Goal: Information Seeking & Learning: Learn about a topic

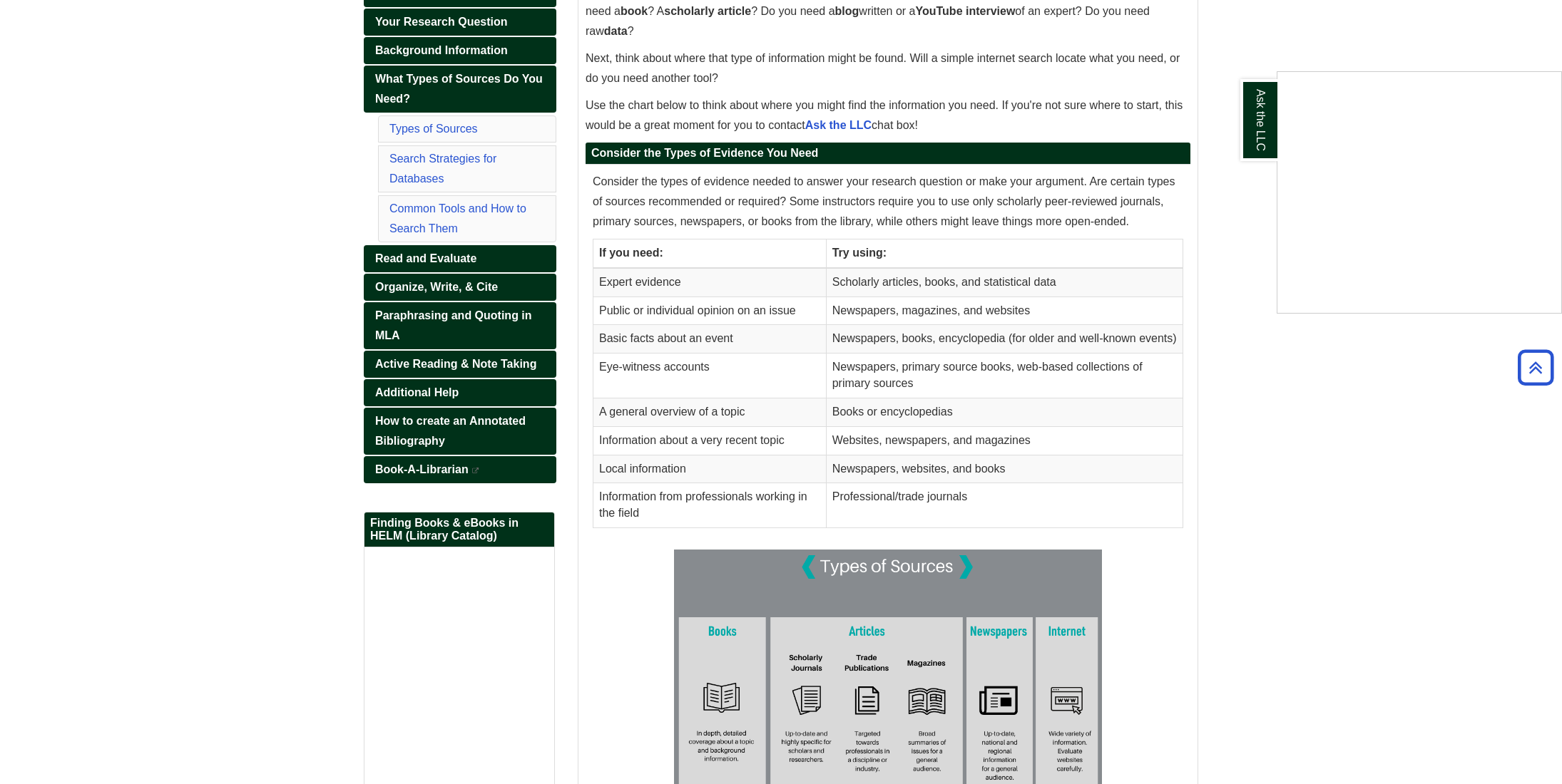
scroll to position [319, 0]
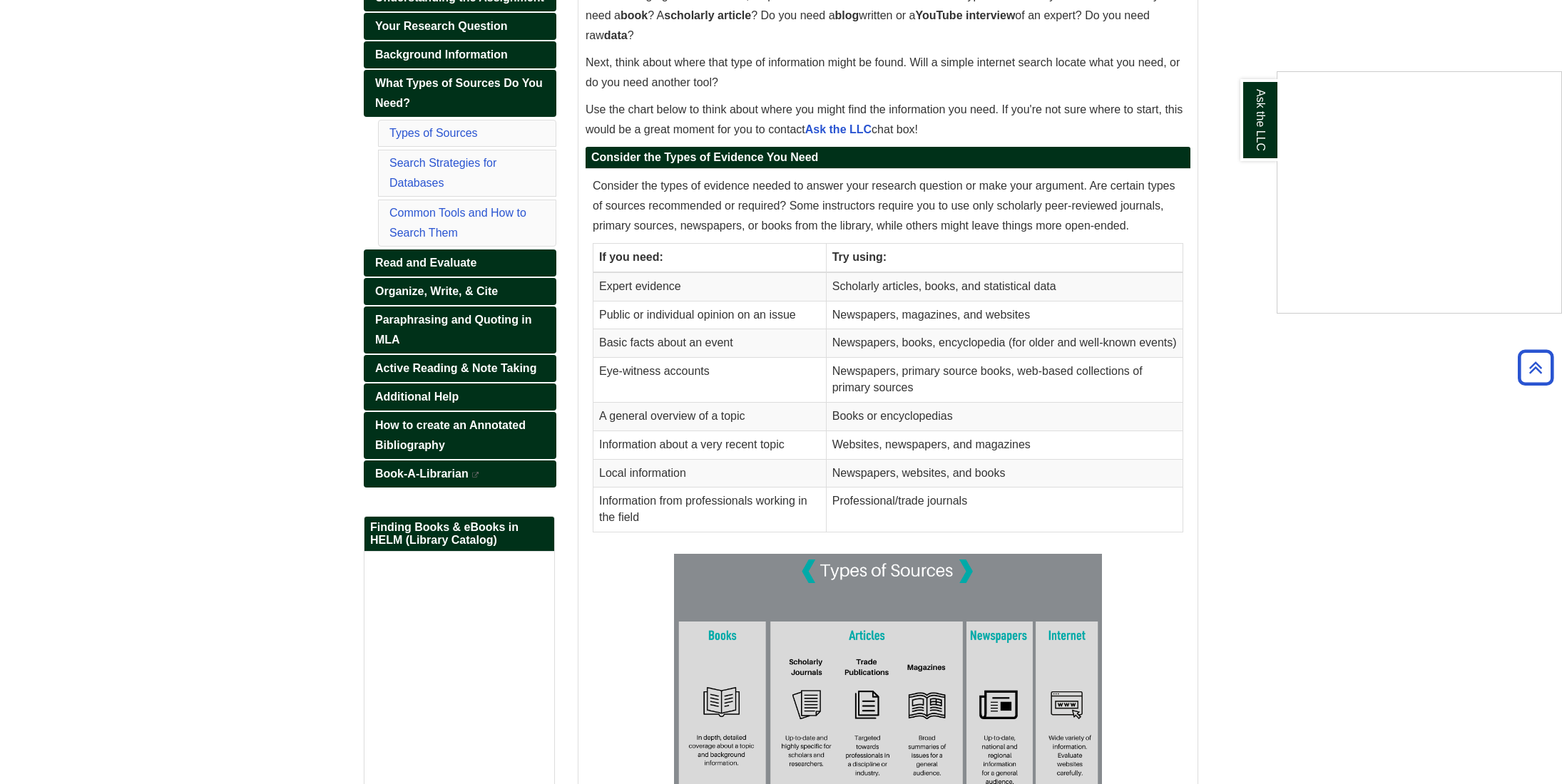
click at [435, 290] on div "Ask the LLC" at bounding box center [781, 392] width 1562 height 784
click at [437, 289] on span "Organize, Write, & Cite" at bounding box center [437, 291] width 123 height 12
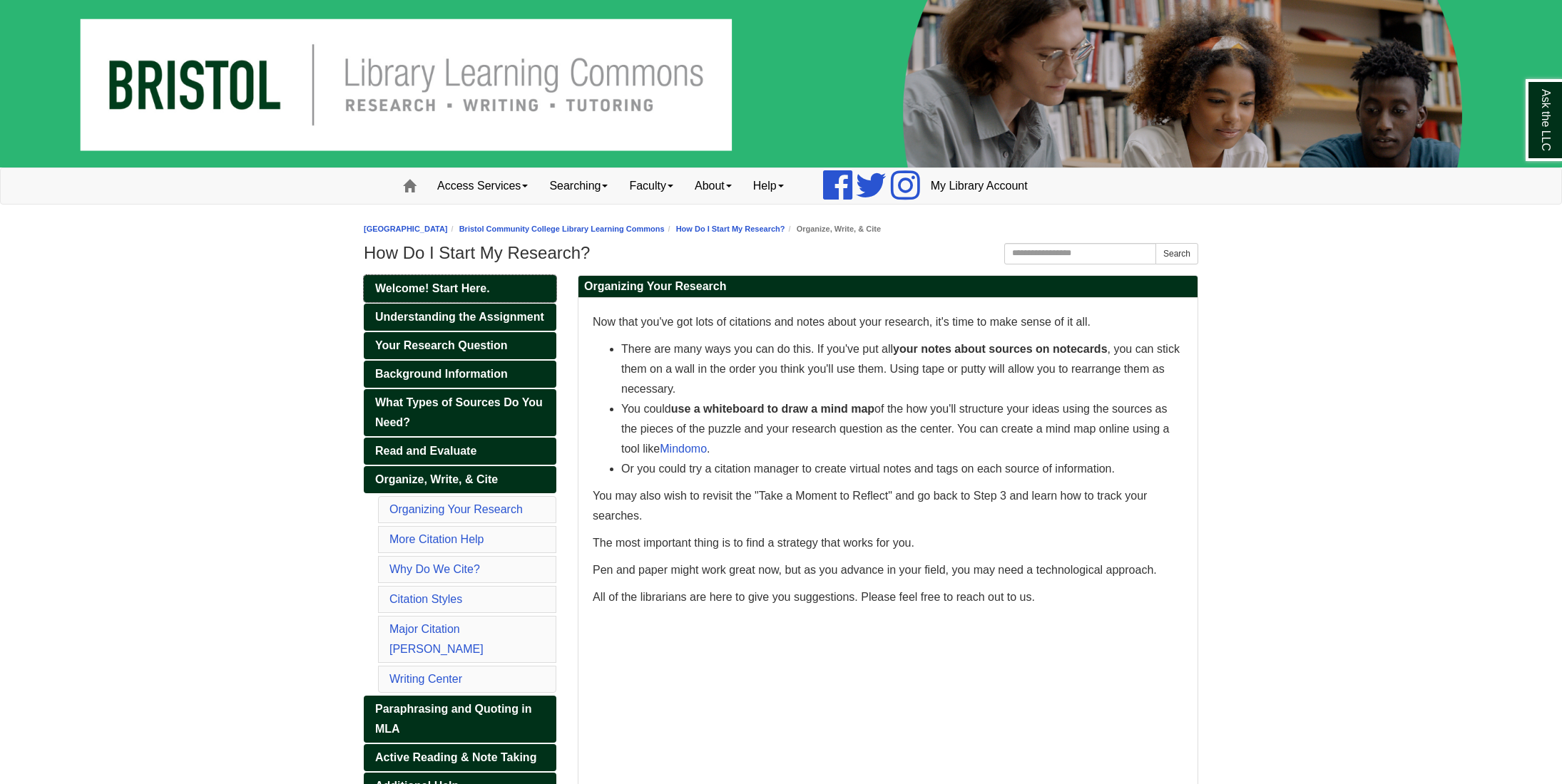
click at [436, 286] on span "Welcome! Start Here." at bounding box center [433, 288] width 115 height 12
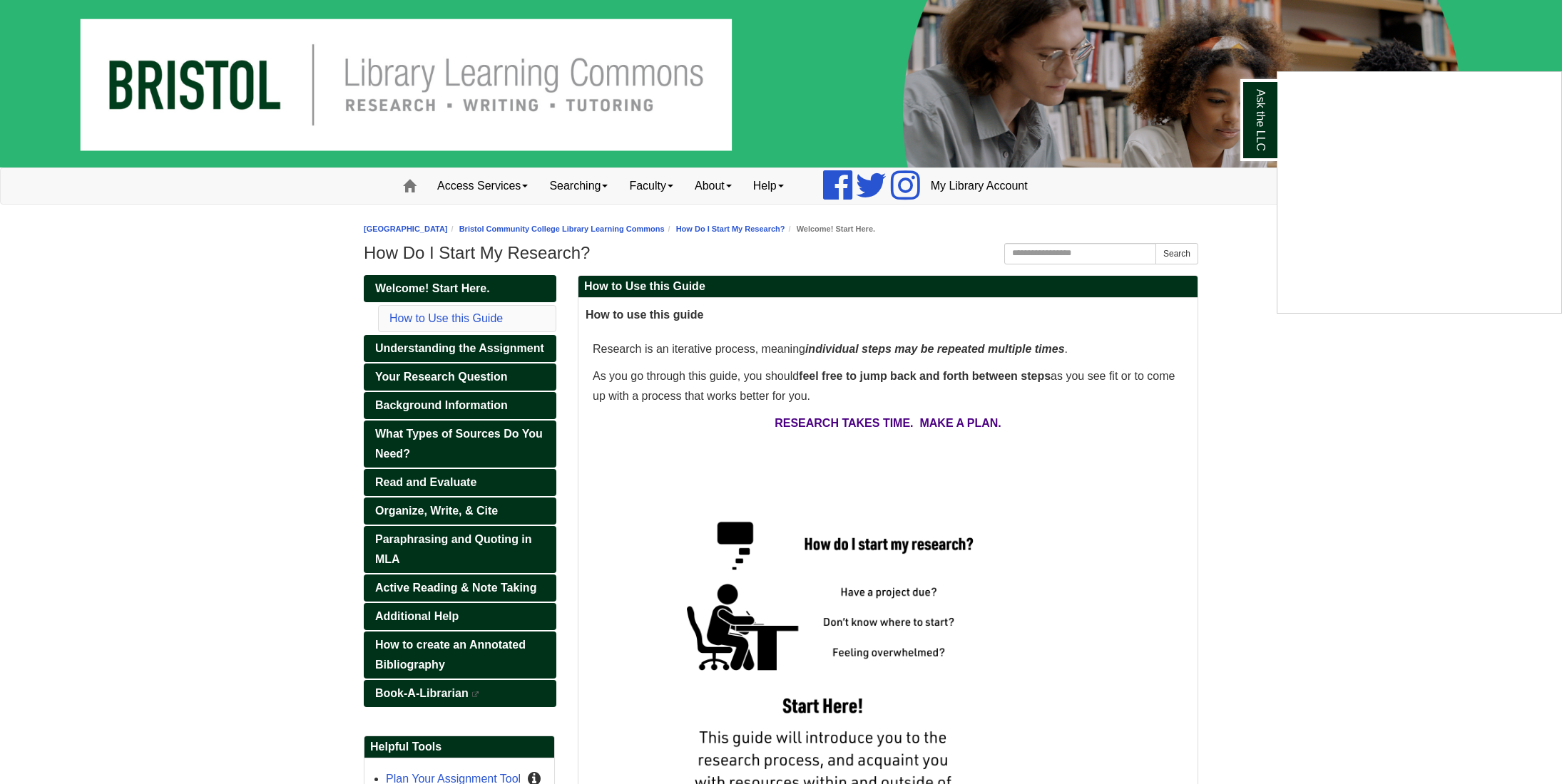
click at [469, 320] on div "Ask the LLC" at bounding box center [781, 392] width 1562 height 784
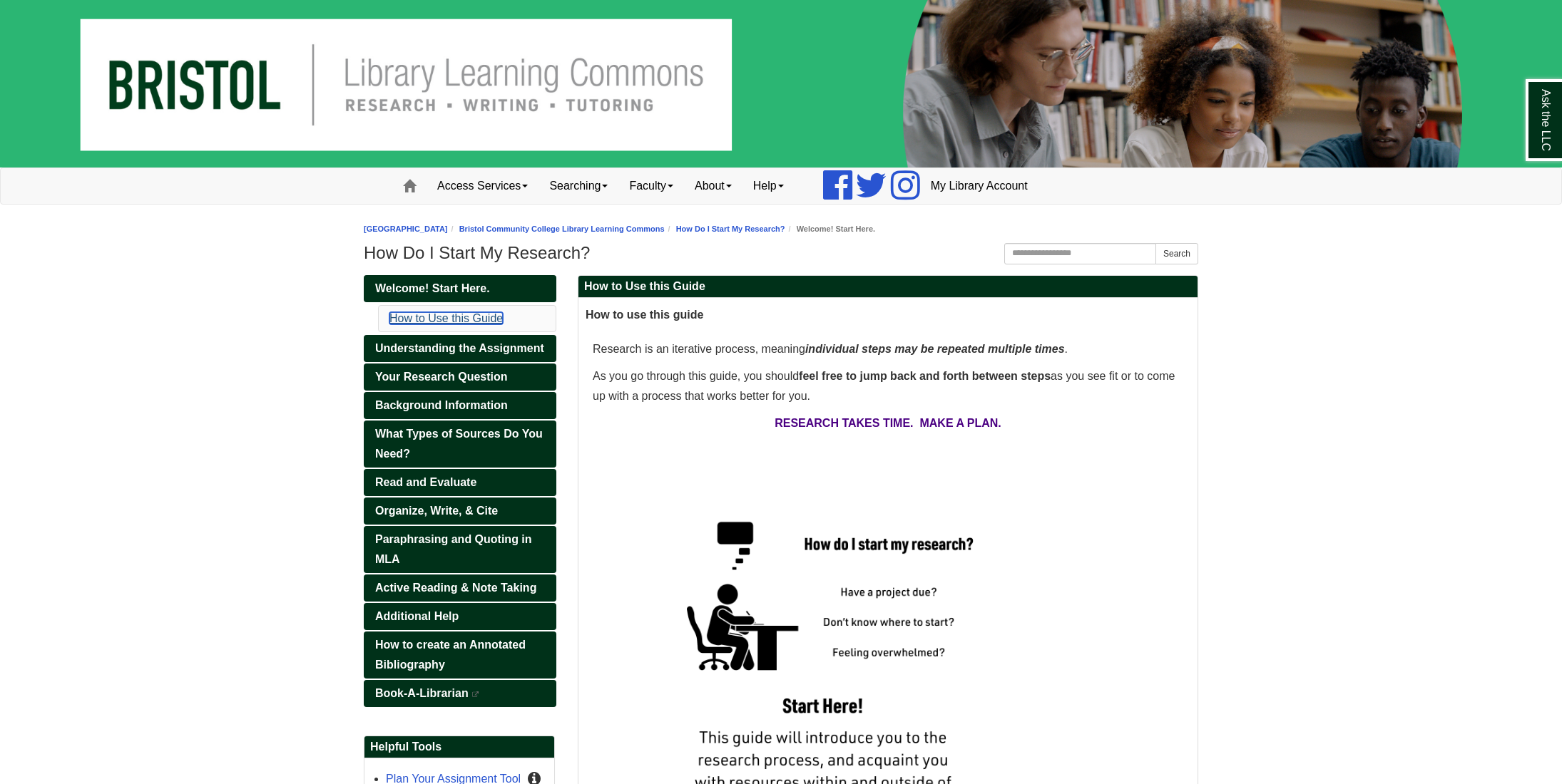
click at [469, 318] on link "How to Use this Guide" at bounding box center [446, 318] width 113 height 12
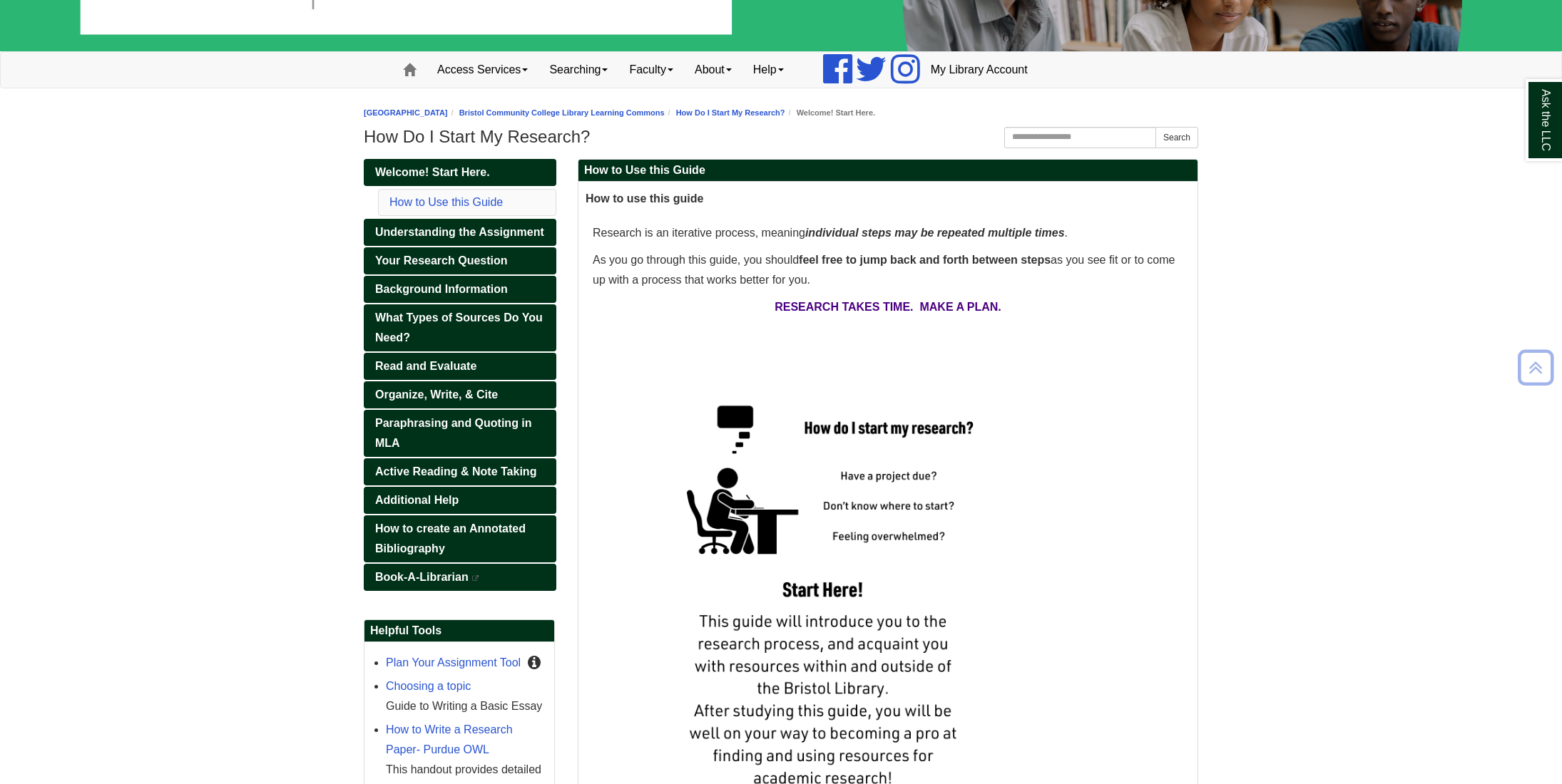
scroll to position [94, 0]
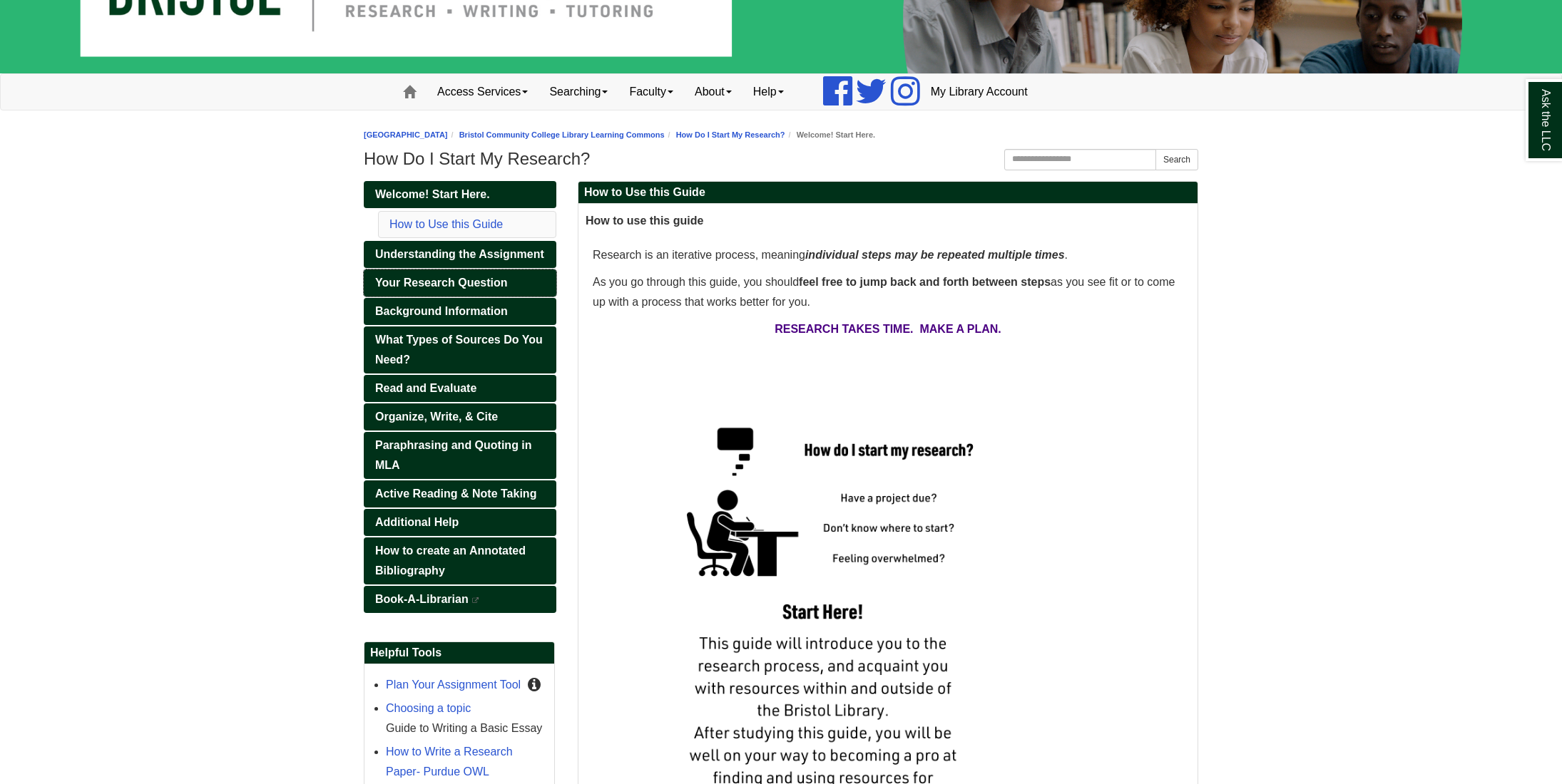
click at [461, 281] on span "Your Research Question" at bounding box center [442, 282] width 133 height 12
